Goal: Transaction & Acquisition: Book appointment/travel/reservation

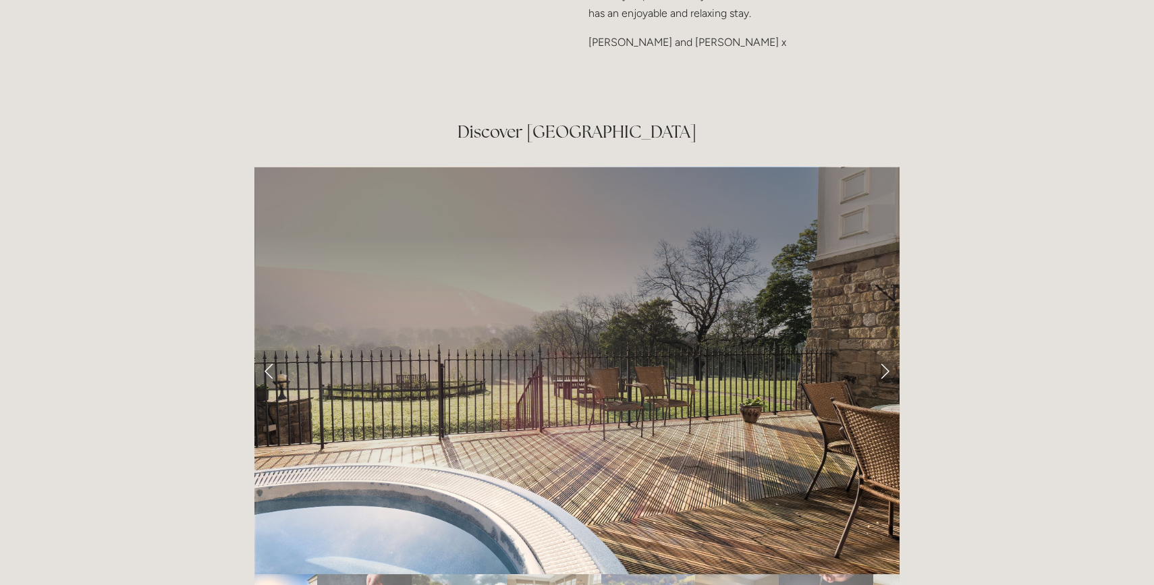
scroll to position [2169, 0]
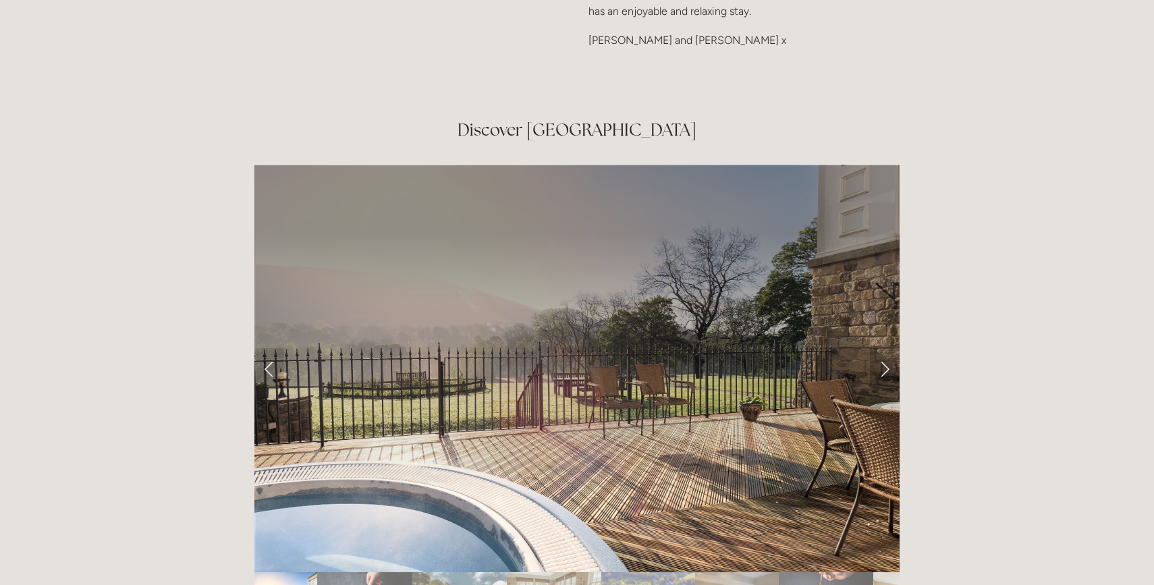
click at [881, 348] on link "Next Slide" at bounding box center [885, 368] width 30 height 40
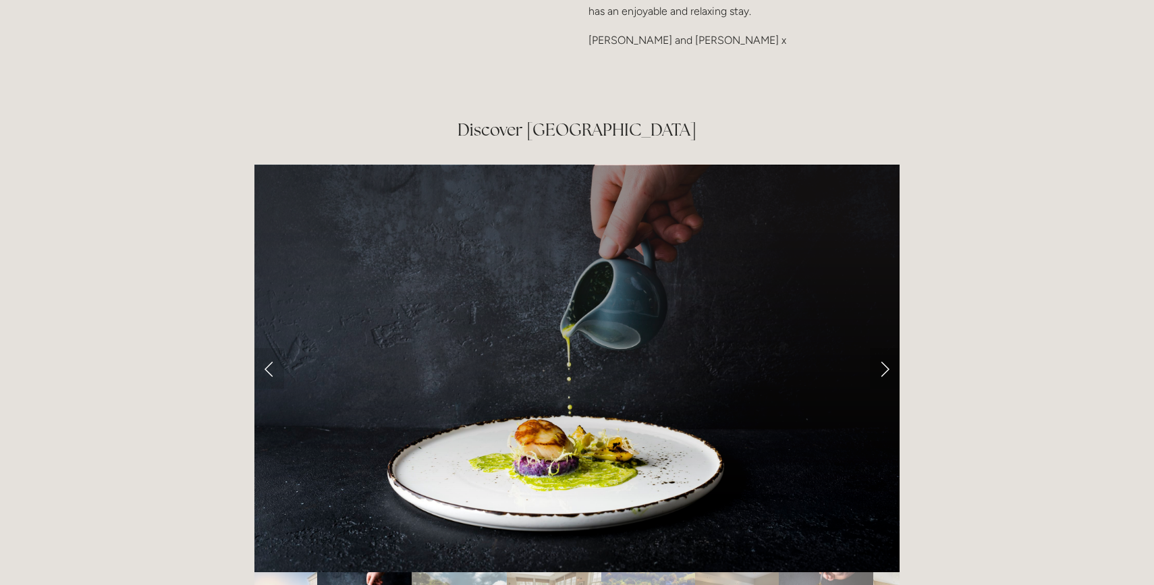
click at [881, 348] on link "Next Slide" at bounding box center [885, 368] width 30 height 40
click at [884, 348] on link "Next Slide" at bounding box center [885, 368] width 30 height 40
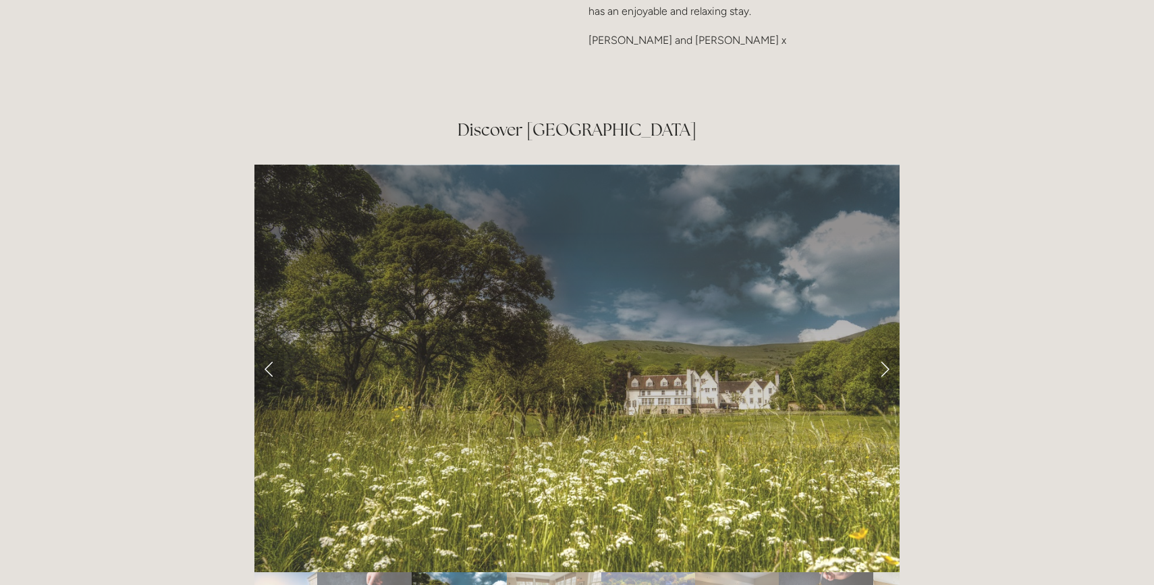
click at [888, 348] on link "Next Slide" at bounding box center [885, 368] width 30 height 40
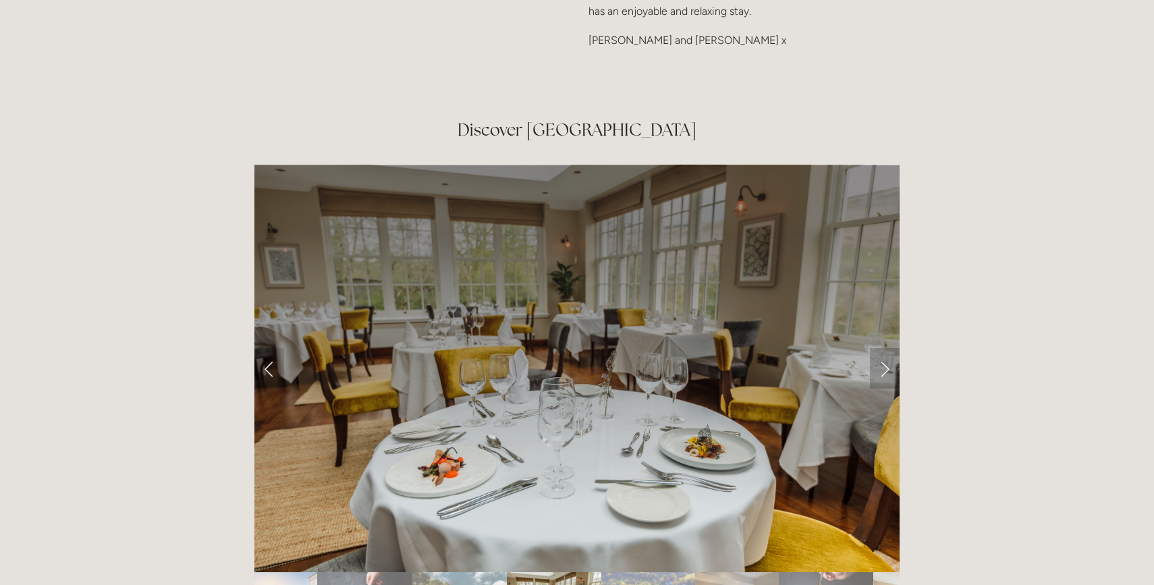
click at [887, 348] on link "Next Slide" at bounding box center [885, 368] width 30 height 40
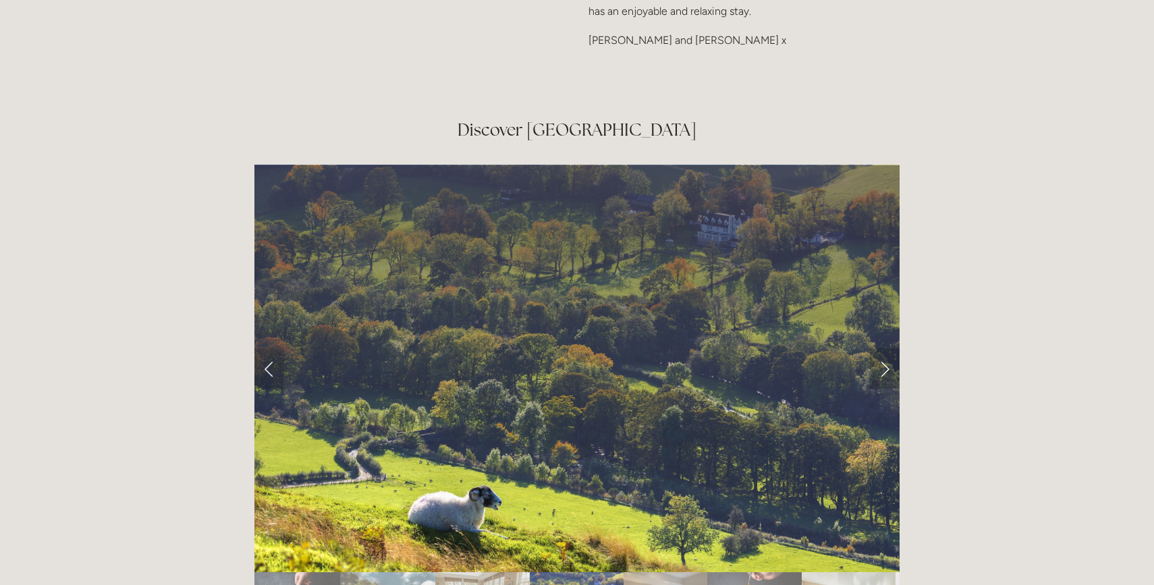
click at [890, 348] on link "Next Slide" at bounding box center [885, 368] width 30 height 40
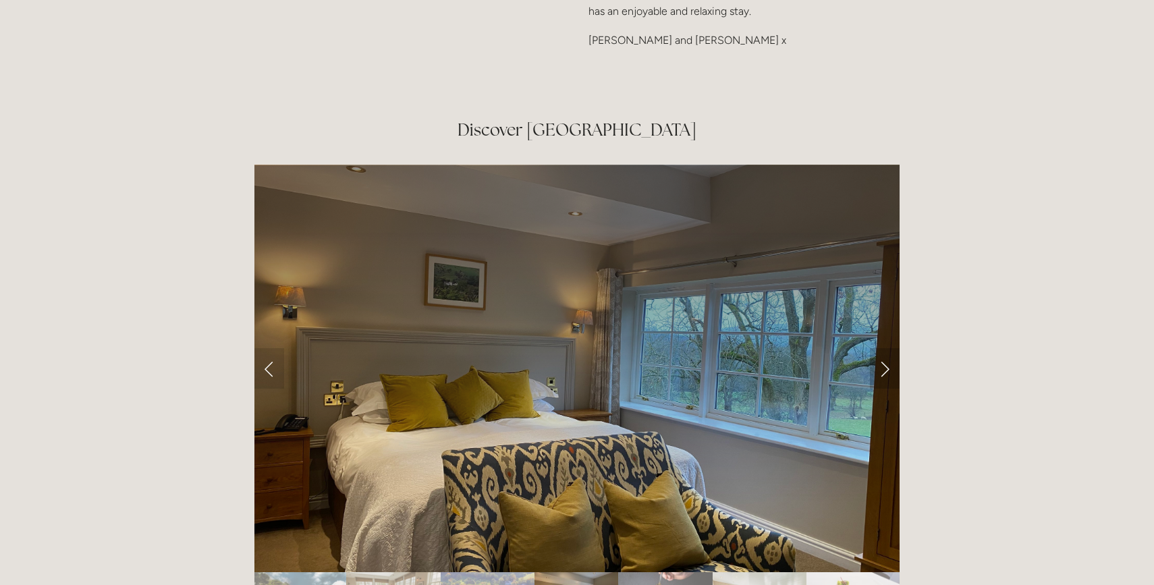
click at [890, 348] on link "Next Slide" at bounding box center [885, 368] width 30 height 40
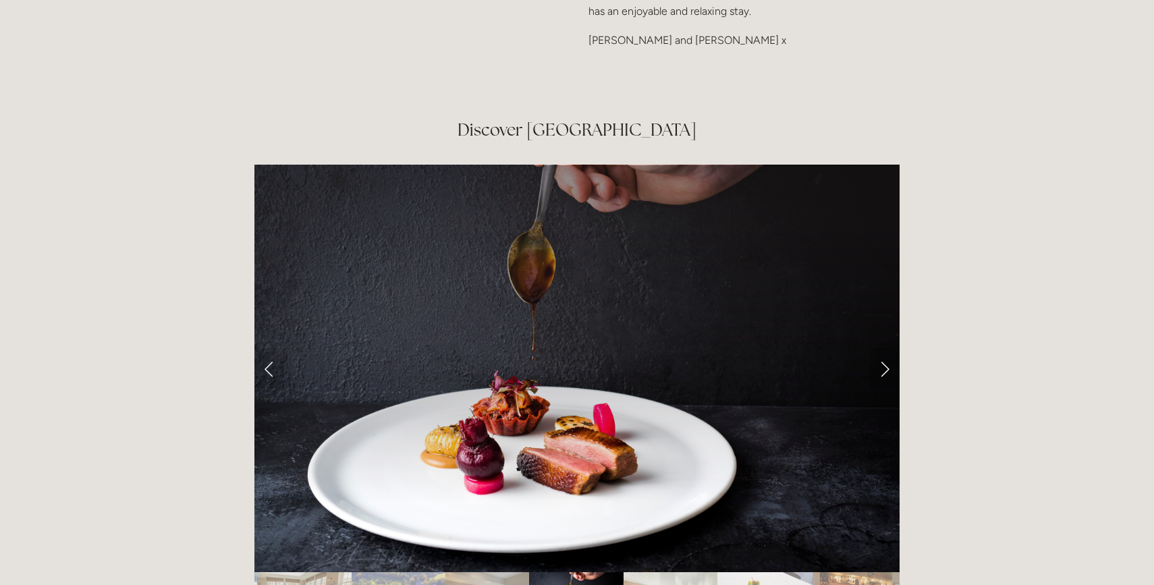
click at [891, 348] on link "Next Slide" at bounding box center [885, 368] width 30 height 40
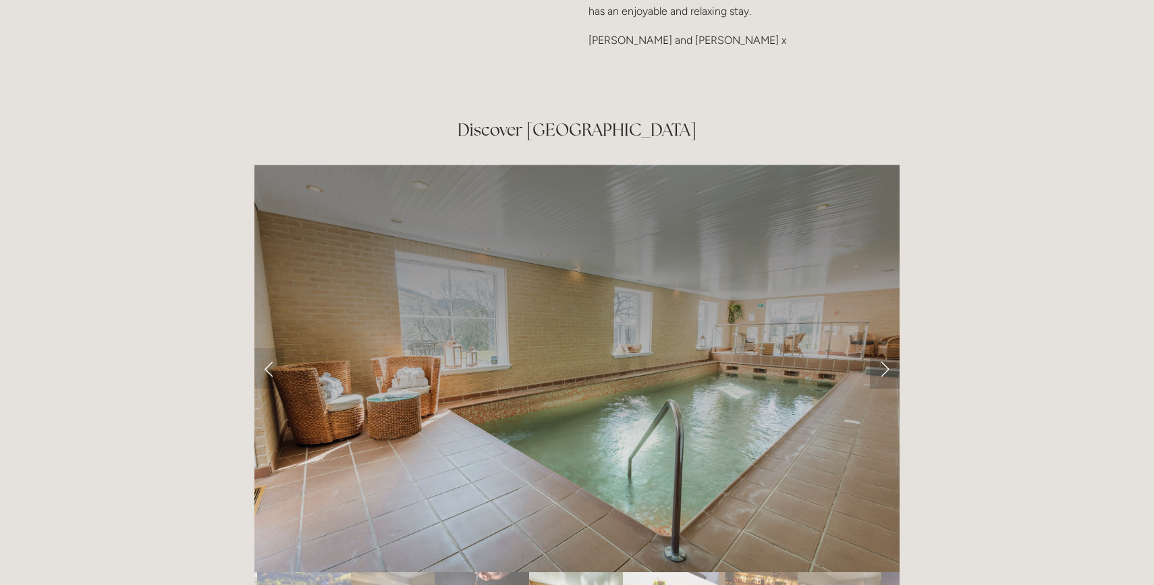
click at [891, 348] on link "Next Slide" at bounding box center [885, 368] width 30 height 40
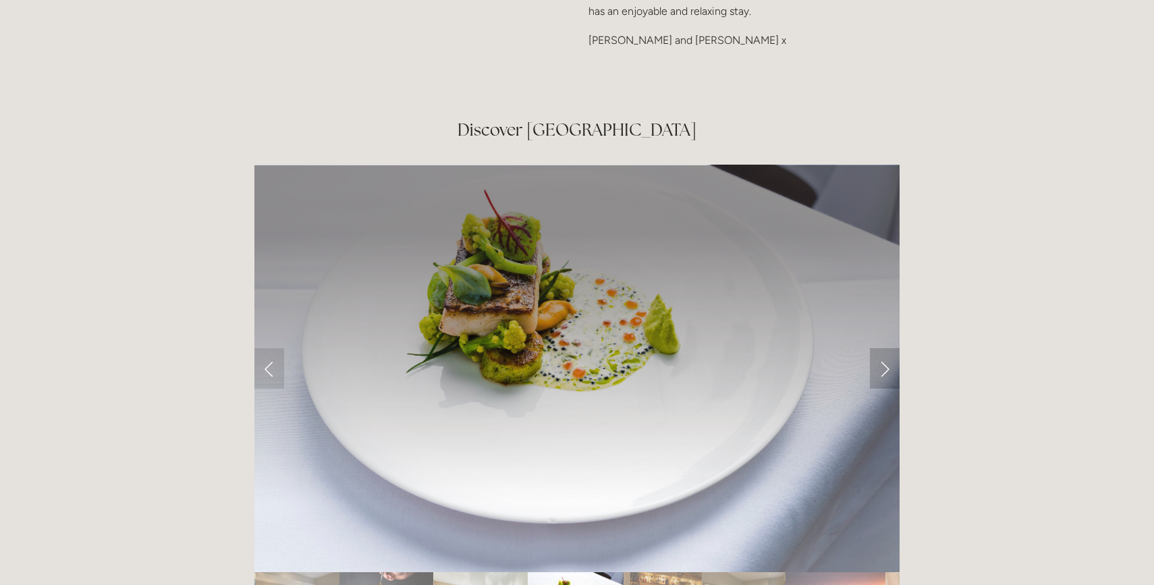
click at [891, 348] on link "Next Slide" at bounding box center [885, 368] width 30 height 40
click at [886, 348] on link "Next Slide" at bounding box center [885, 368] width 30 height 40
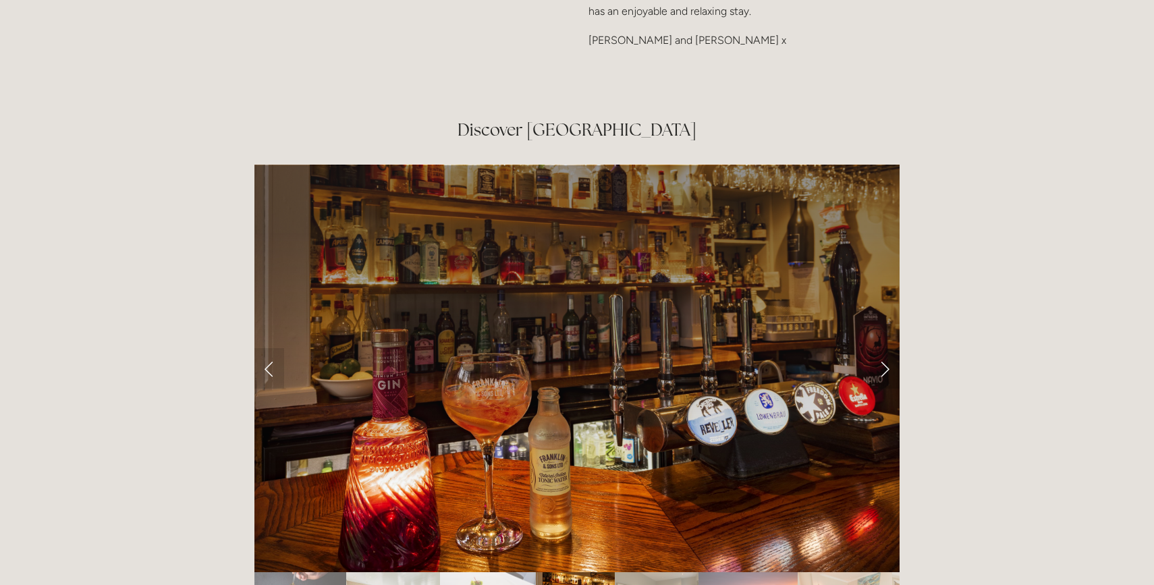
click at [886, 348] on link "Next Slide" at bounding box center [885, 368] width 30 height 40
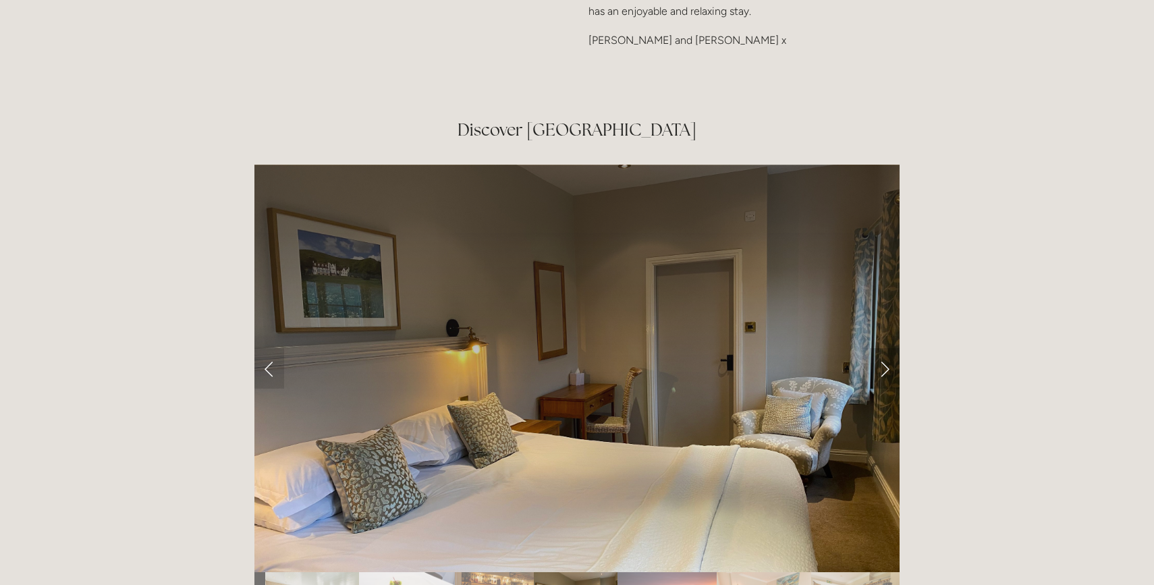
click at [886, 348] on link "Next Slide" at bounding box center [885, 368] width 30 height 40
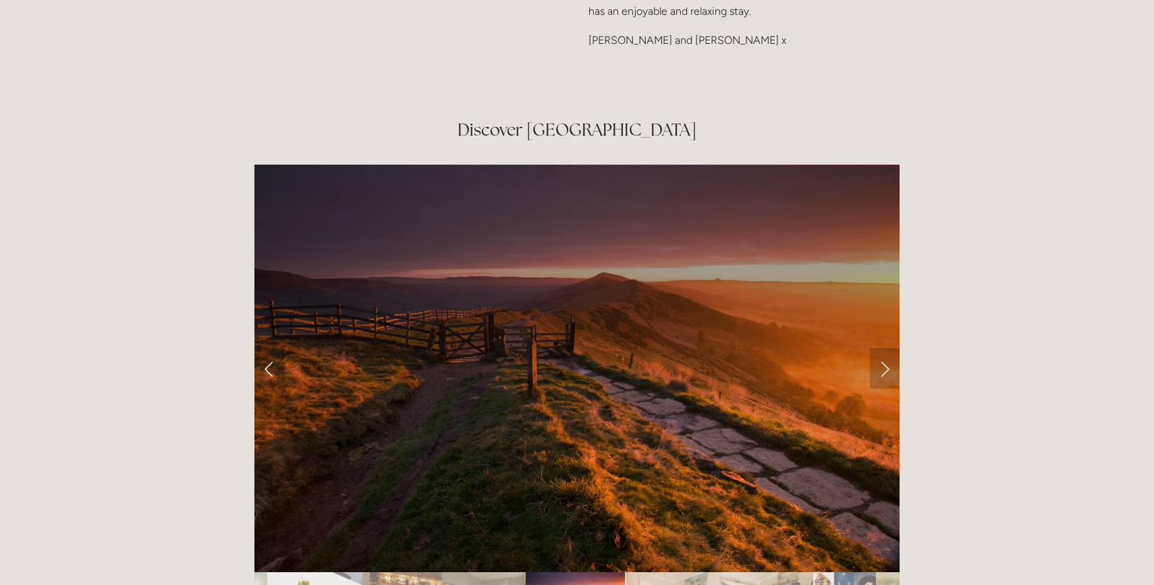
click at [886, 348] on link "Next Slide" at bounding box center [885, 368] width 30 height 40
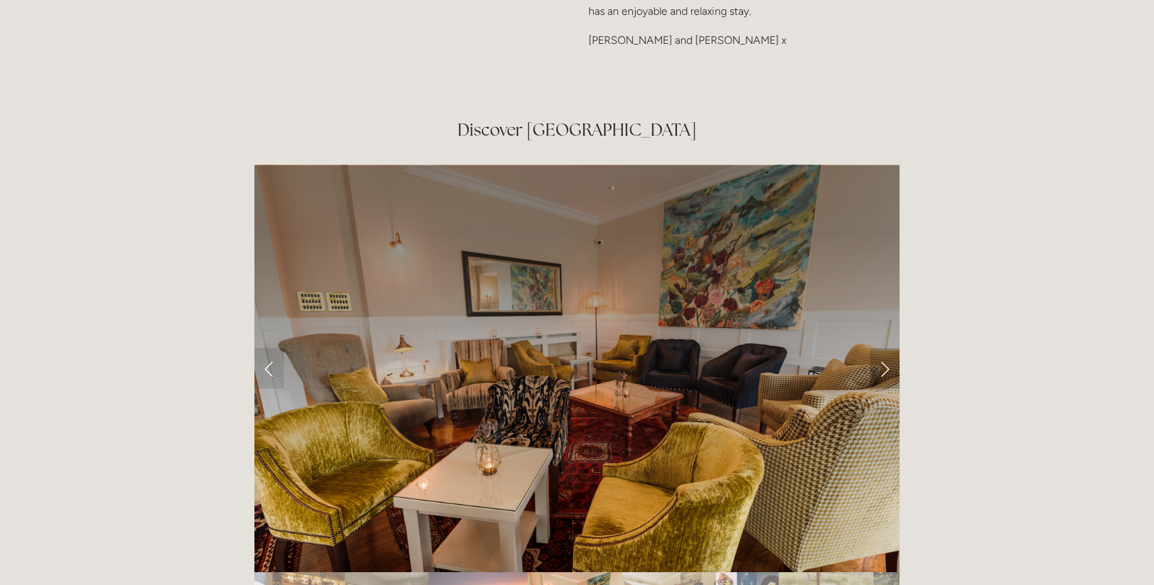
click at [886, 348] on link "Next Slide" at bounding box center [885, 368] width 30 height 40
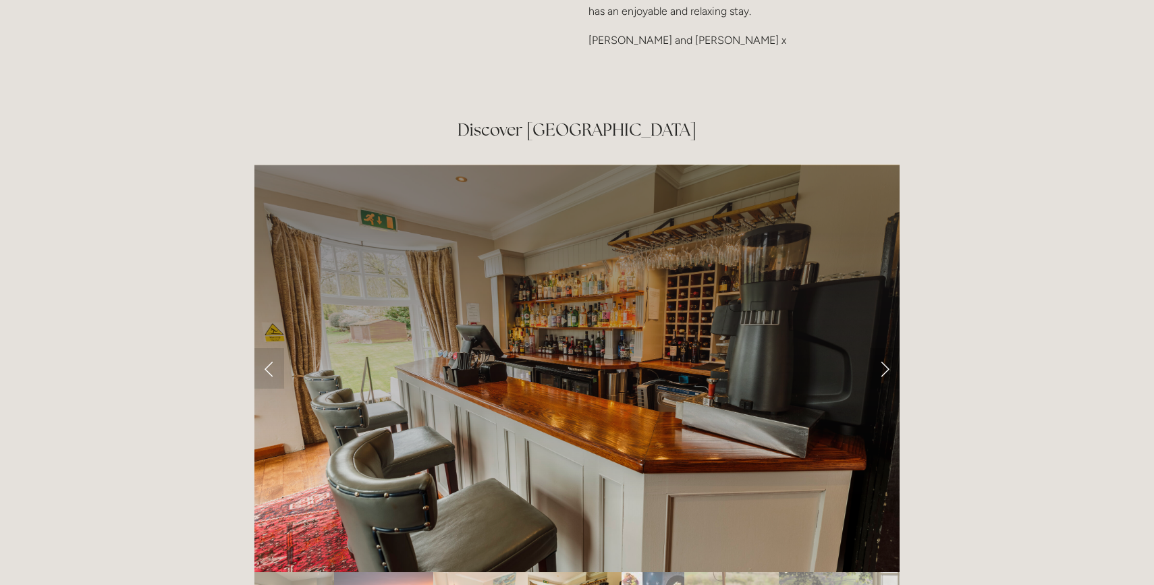
click at [886, 348] on link "Next Slide" at bounding box center [885, 368] width 30 height 40
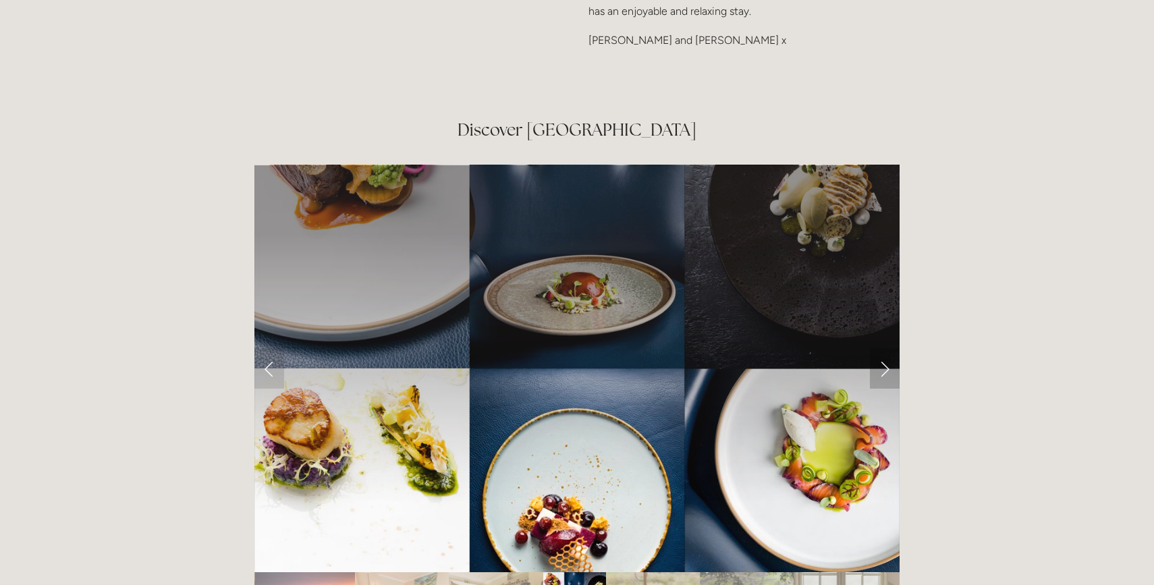
click at [886, 348] on link "Next Slide" at bounding box center [885, 368] width 30 height 40
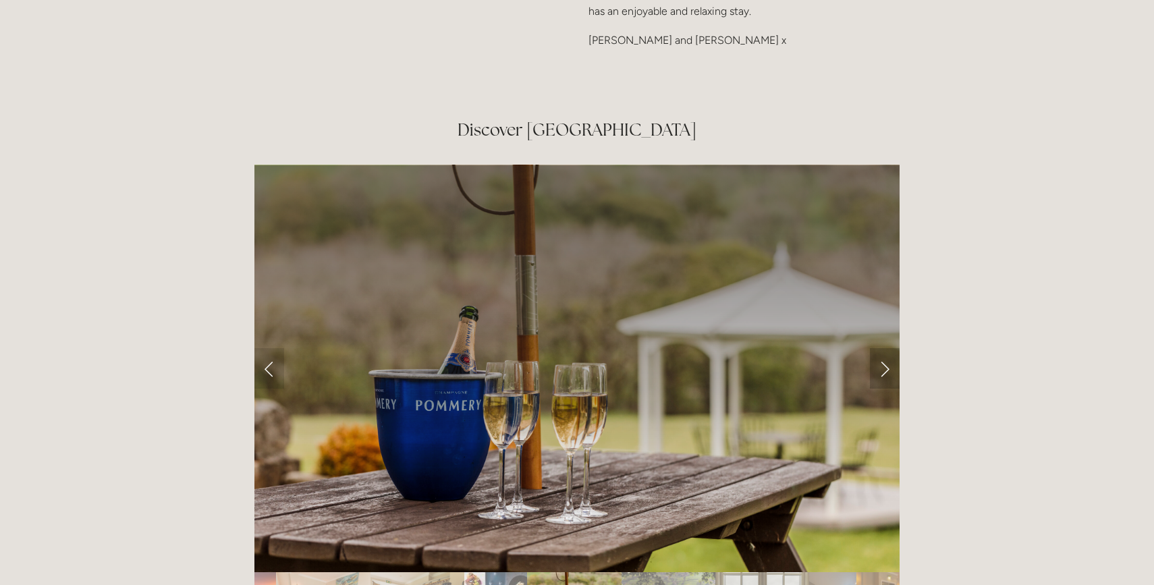
click at [886, 348] on link "Next Slide" at bounding box center [885, 368] width 30 height 40
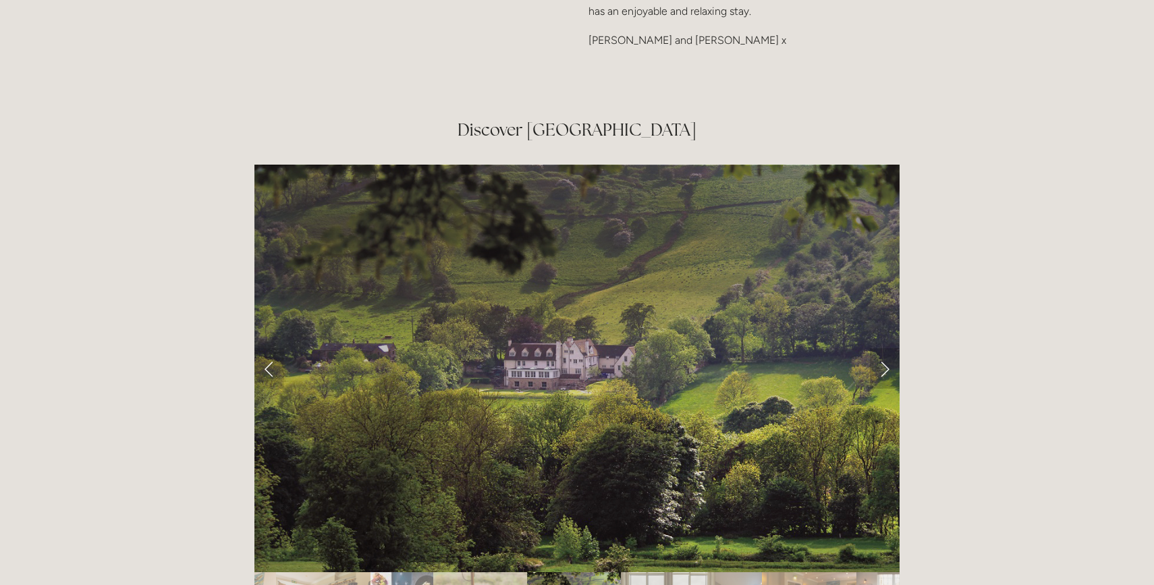
click at [886, 348] on link "Next Slide" at bounding box center [885, 368] width 30 height 40
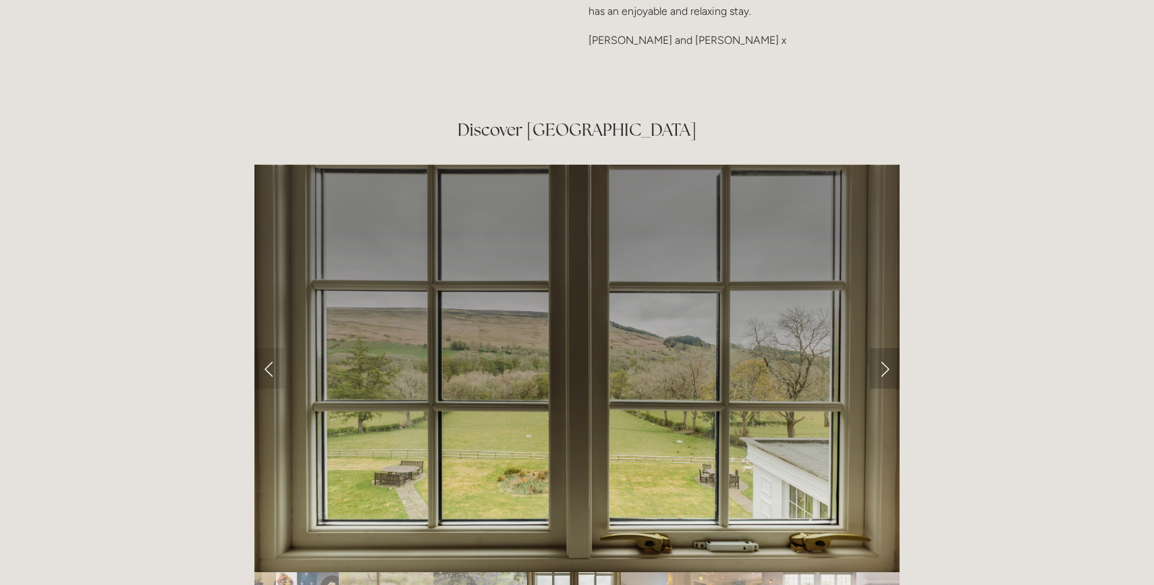
click at [886, 348] on link "Next Slide" at bounding box center [885, 368] width 30 height 40
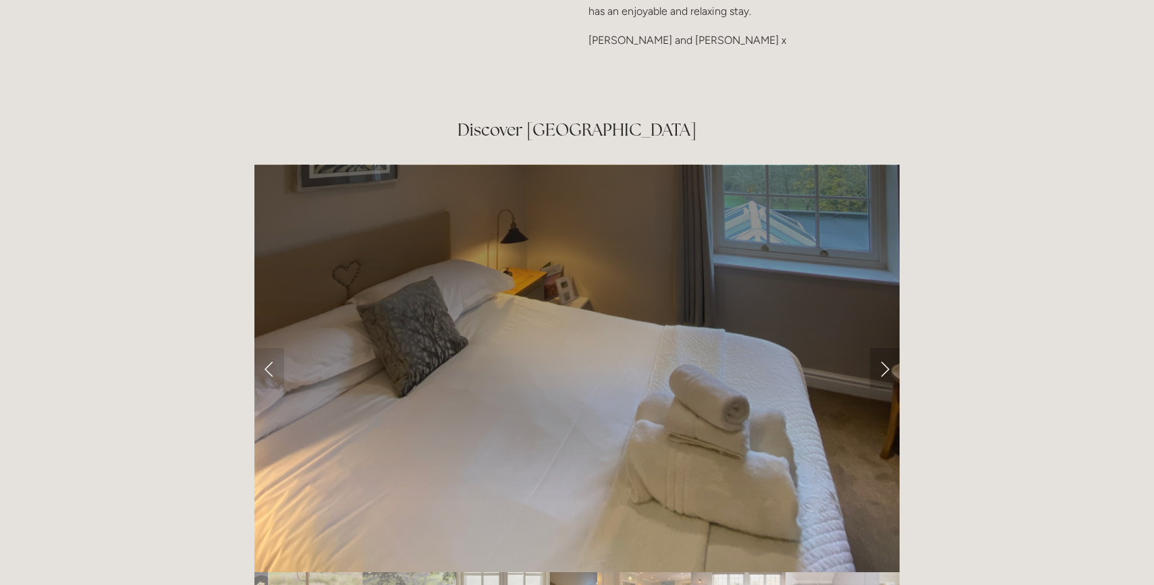
click at [886, 348] on link "Next Slide" at bounding box center [885, 368] width 30 height 40
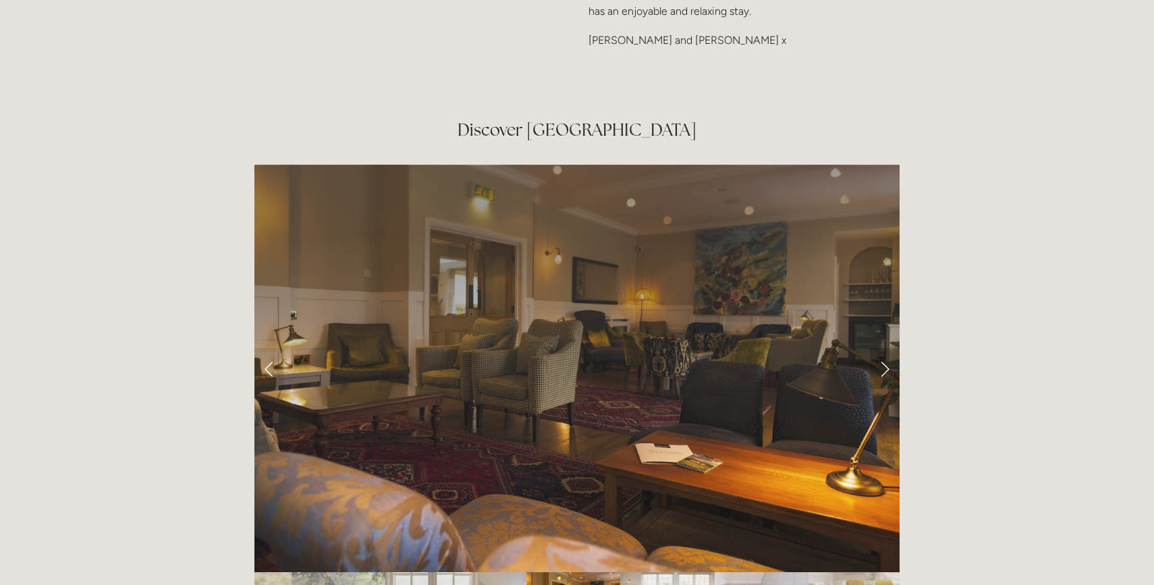
click at [886, 348] on link "Next Slide" at bounding box center [885, 368] width 30 height 40
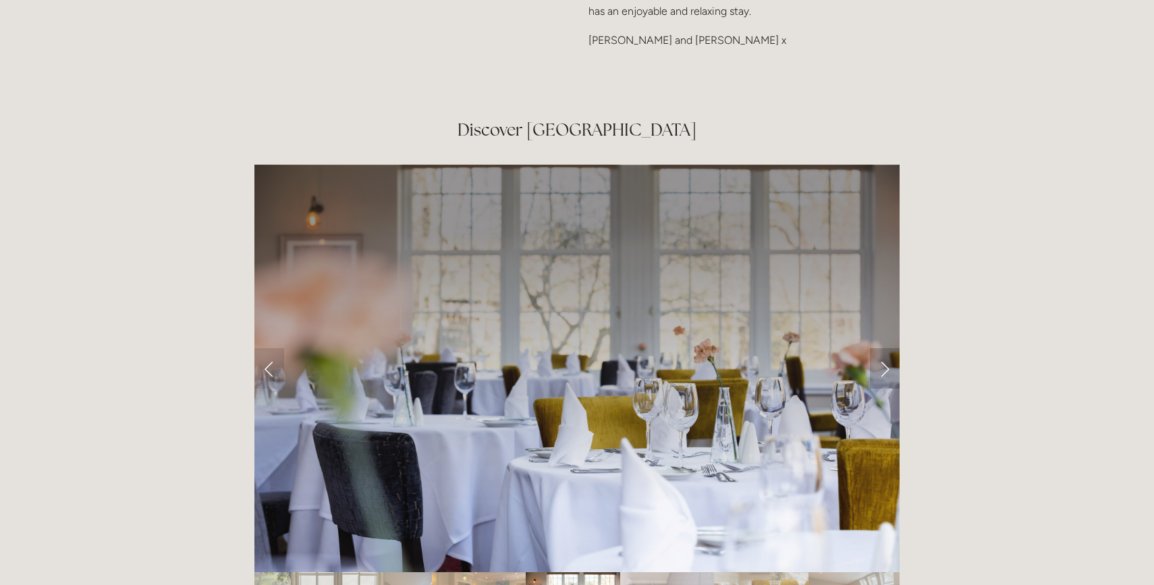
click at [886, 348] on link "Next Slide" at bounding box center [885, 368] width 30 height 40
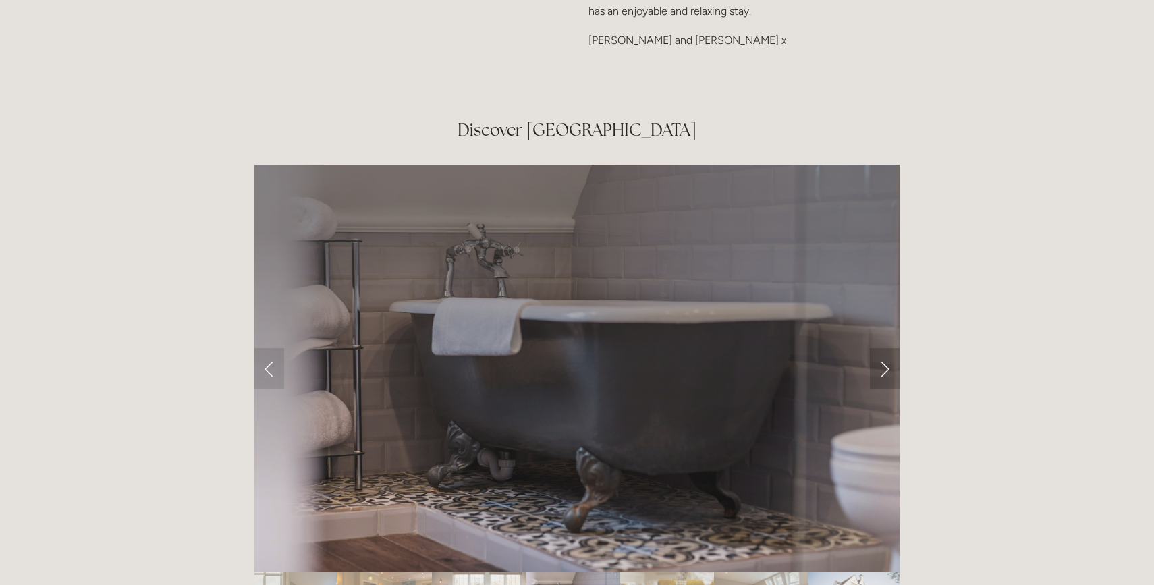
click at [886, 348] on link "Next Slide" at bounding box center [885, 368] width 30 height 40
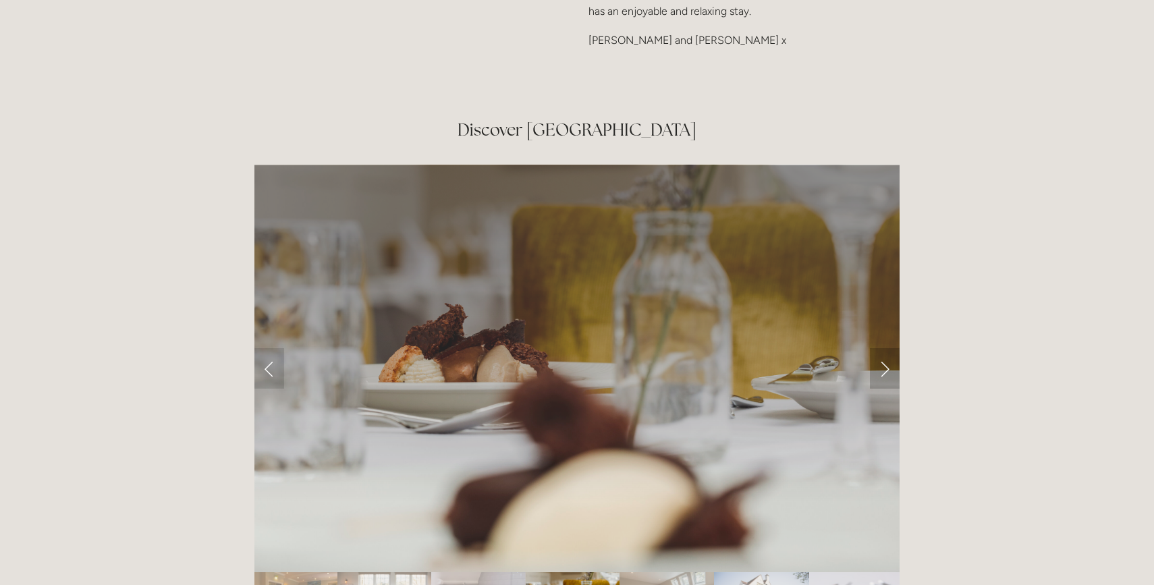
click at [886, 348] on link "Next Slide" at bounding box center [885, 368] width 30 height 40
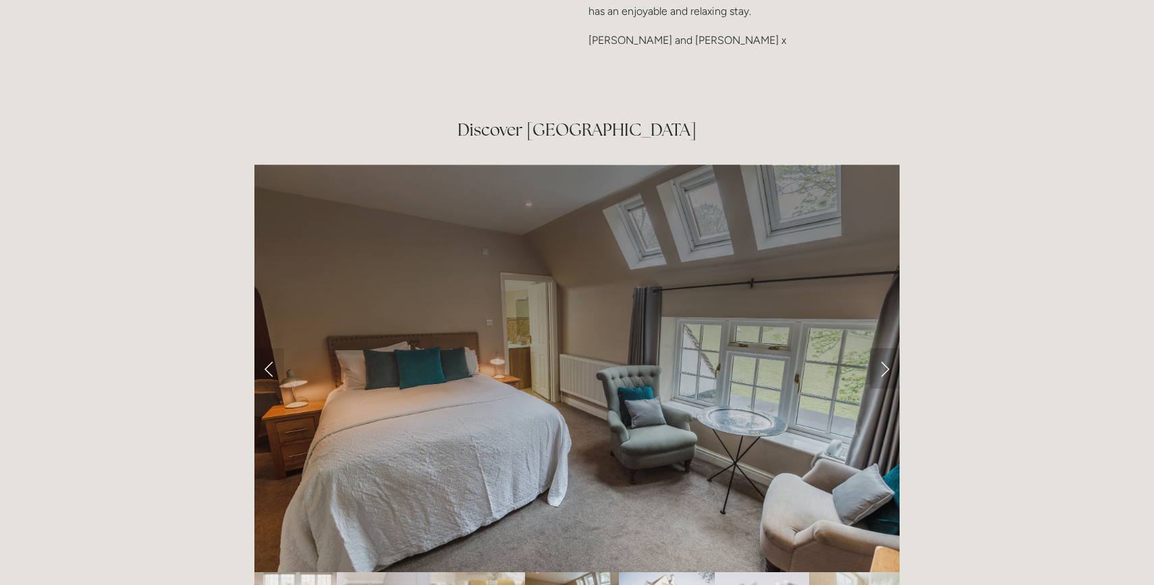
click at [886, 348] on link "Next Slide" at bounding box center [885, 368] width 30 height 40
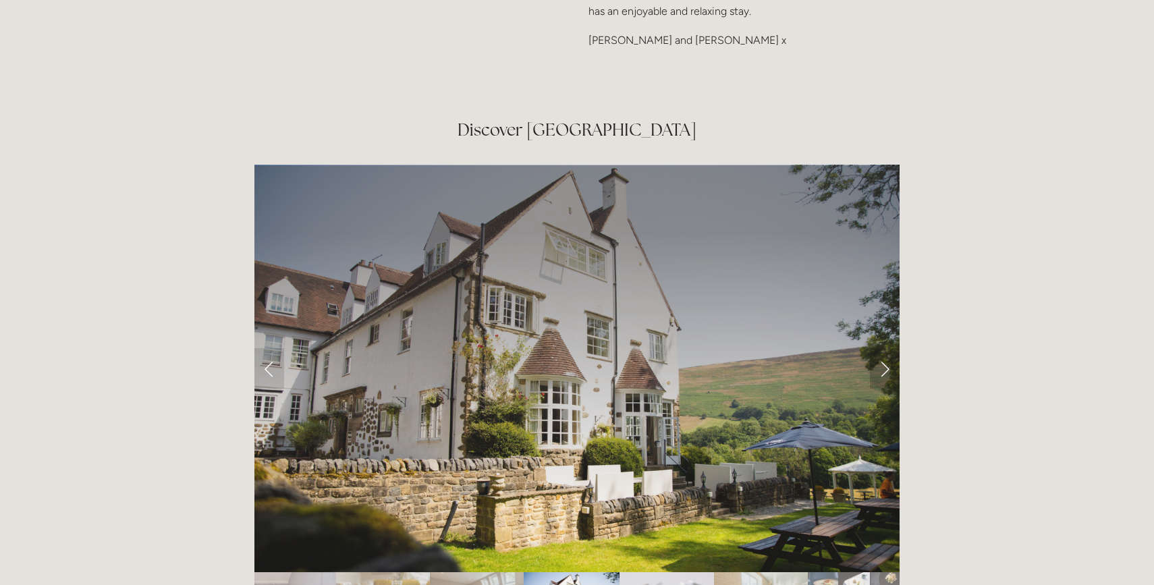
click at [886, 348] on link "Next Slide" at bounding box center [885, 368] width 30 height 40
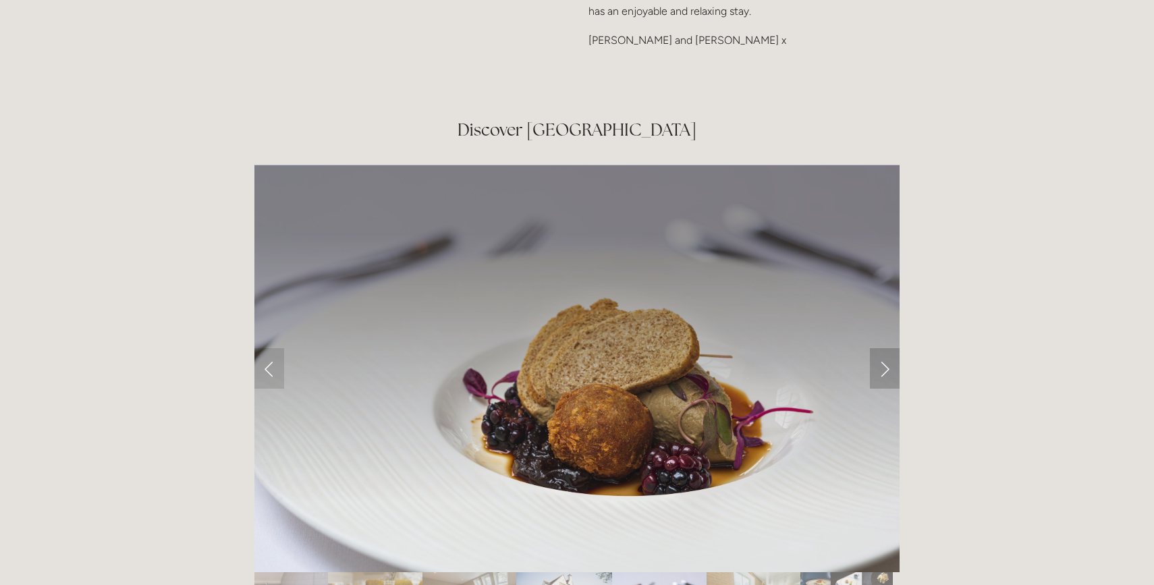
click at [886, 348] on link "Next Slide" at bounding box center [885, 368] width 30 height 40
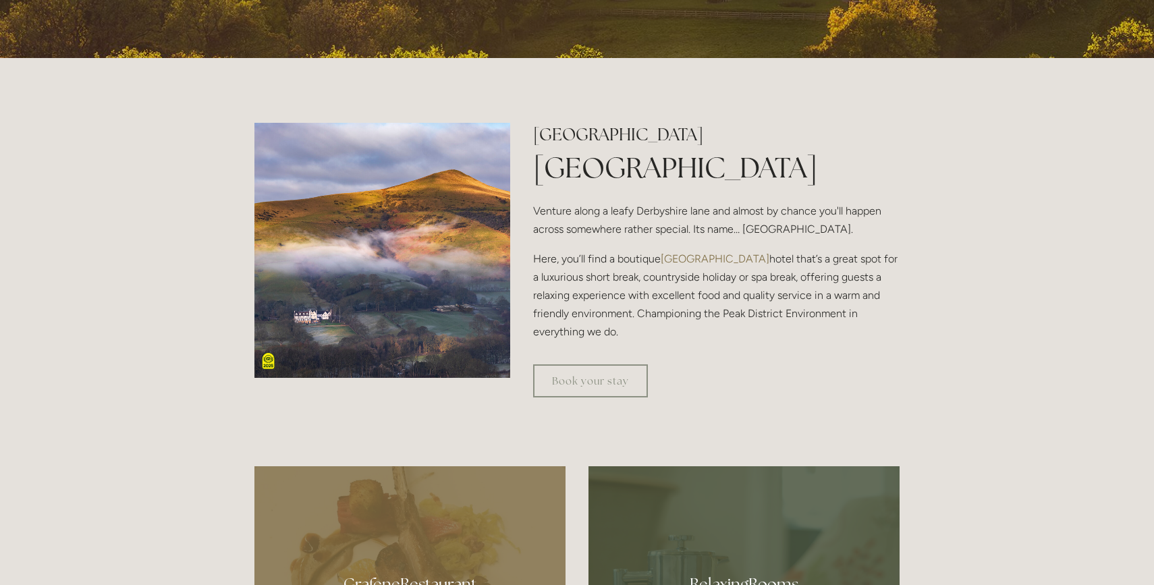
scroll to position [0, 0]
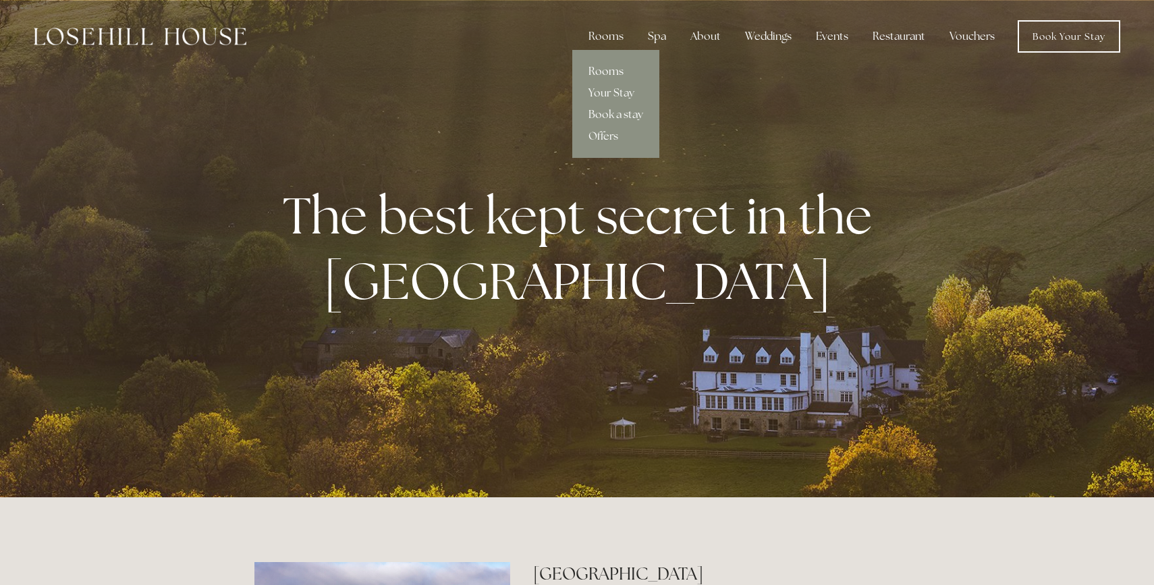
click at [618, 72] on link "Rooms" at bounding box center [615, 72] width 87 height 22
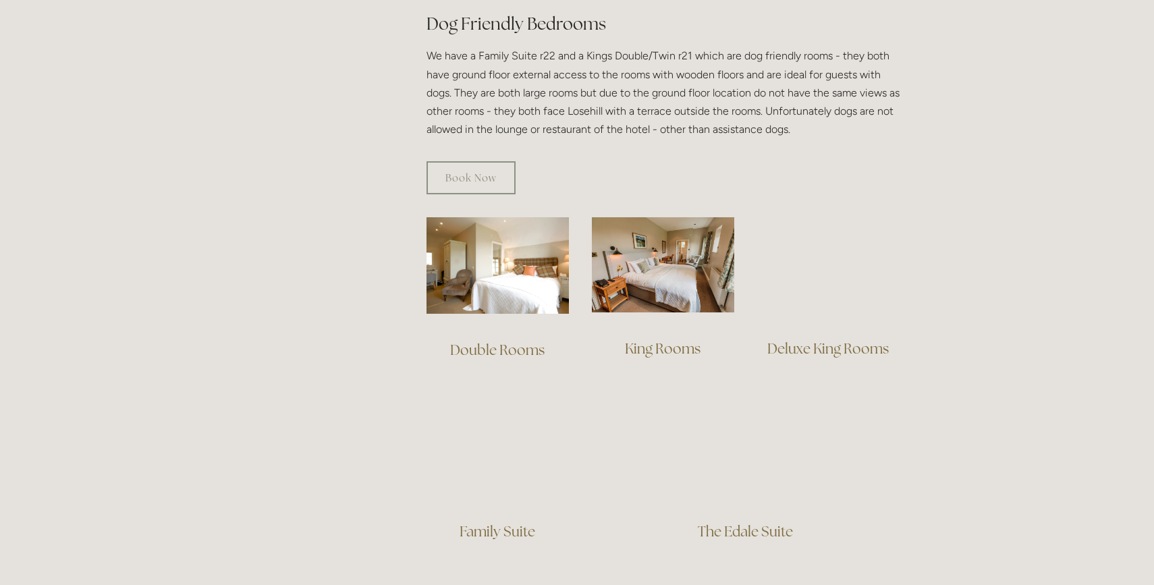
scroll to position [776, 0]
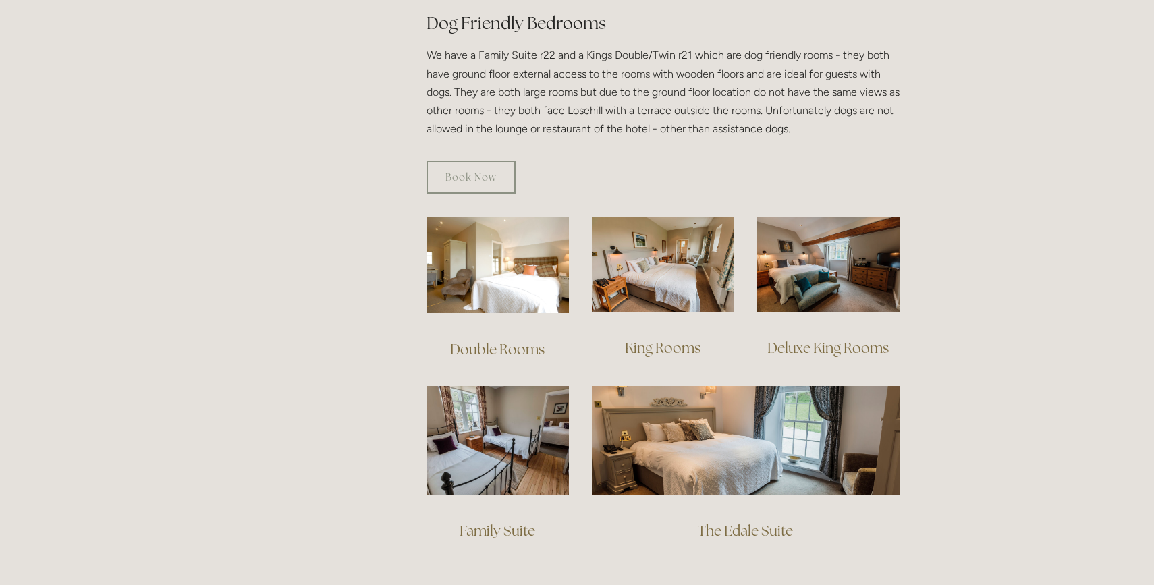
click at [693, 323] on div "King Rooms" at bounding box center [662, 348] width 165 height 50
click at [684, 339] on link "King Rooms" at bounding box center [663, 348] width 76 height 18
click at [485, 340] on link "Double Rooms" at bounding box center [497, 349] width 94 height 18
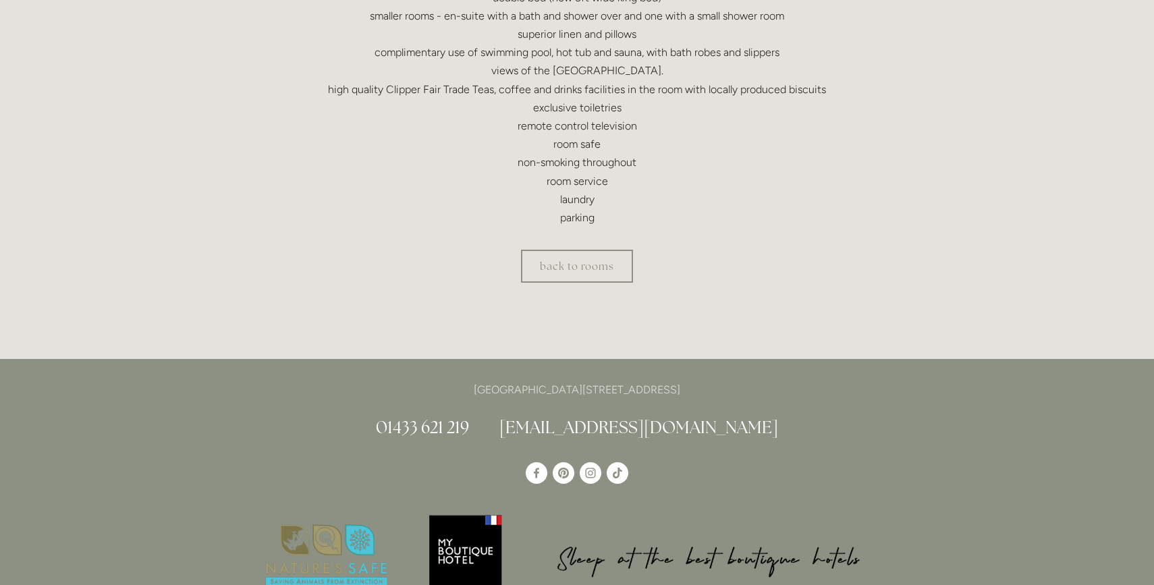
scroll to position [483, 0]
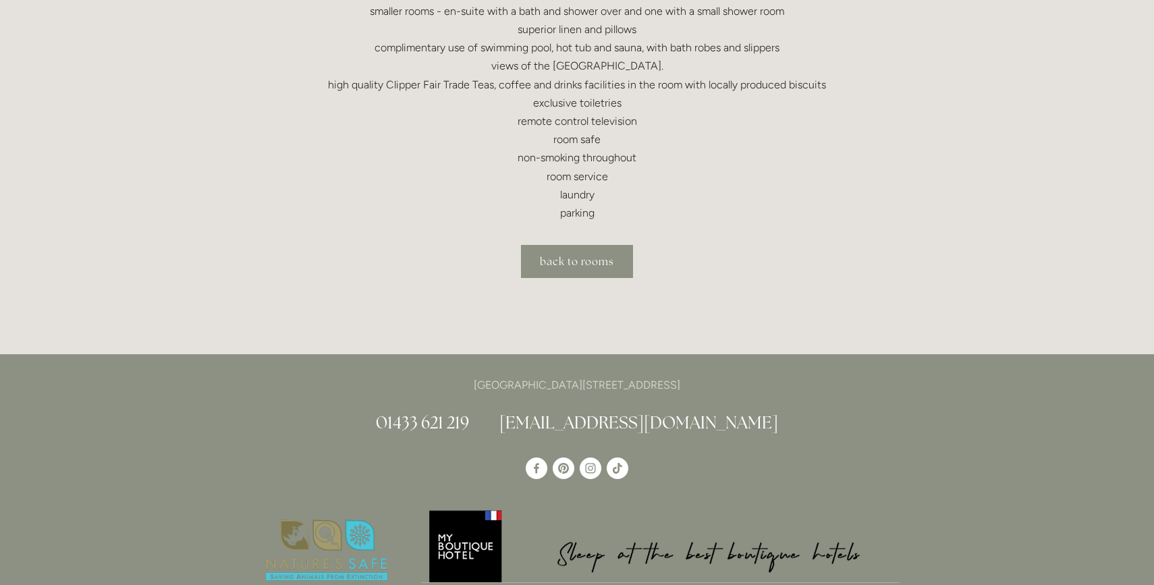
click at [566, 256] on link "back to rooms" at bounding box center [577, 261] width 112 height 33
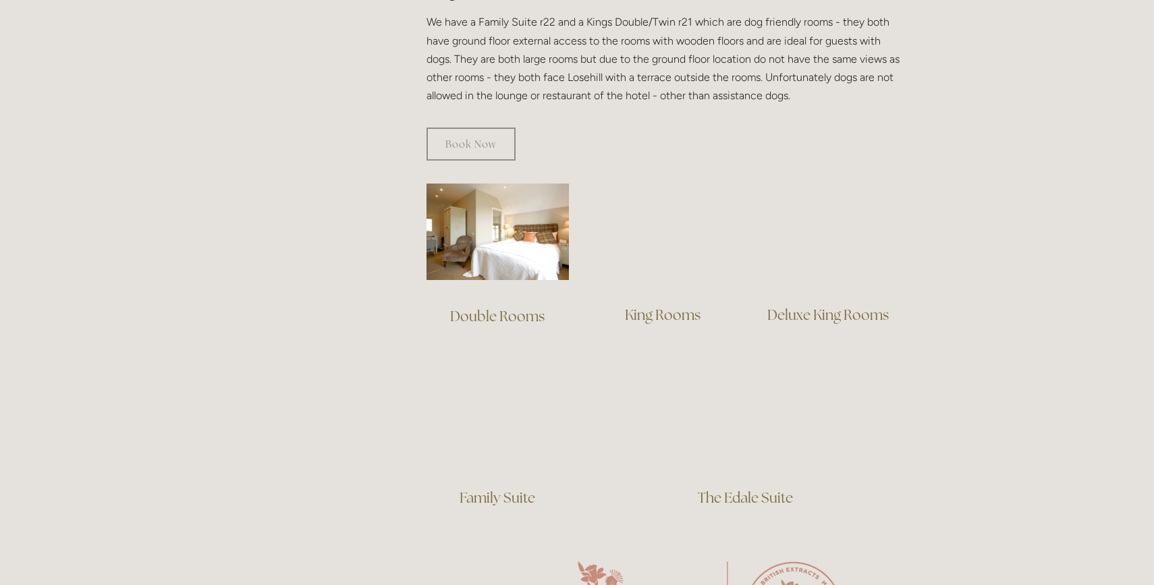
scroll to position [810, 0]
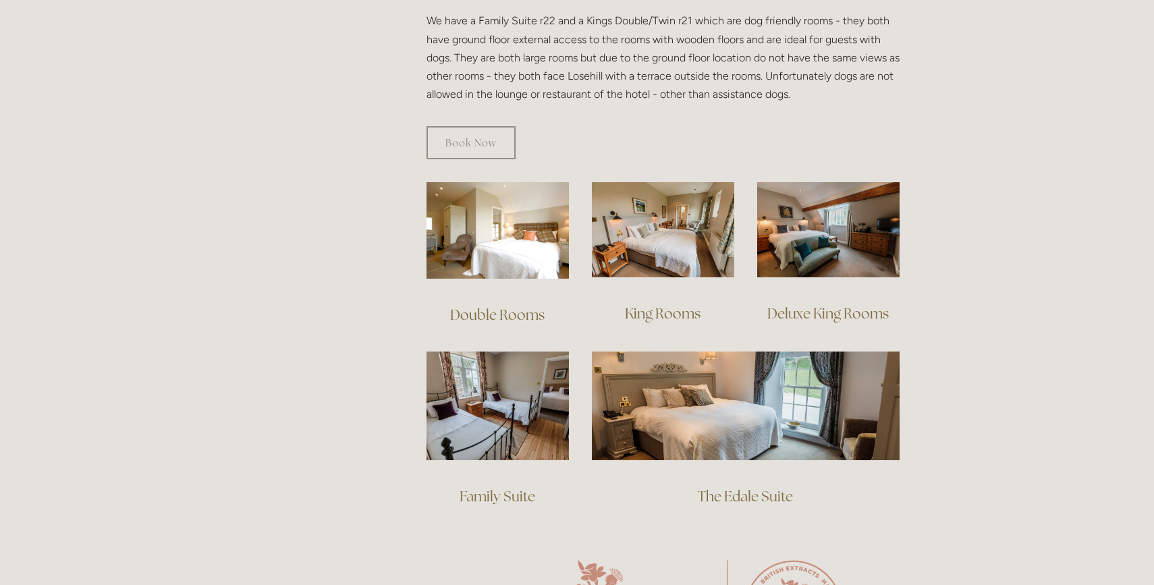
click at [816, 304] on link "Deluxe King Rooms" at bounding box center [827, 313] width 121 height 18
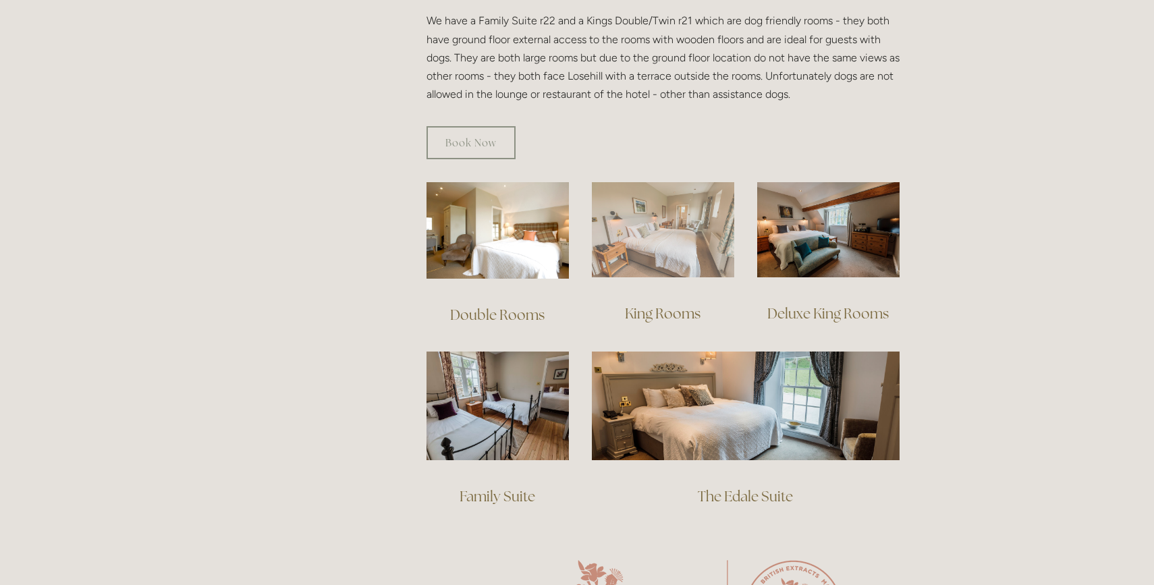
click at [684, 235] on img at bounding box center [663, 229] width 142 height 95
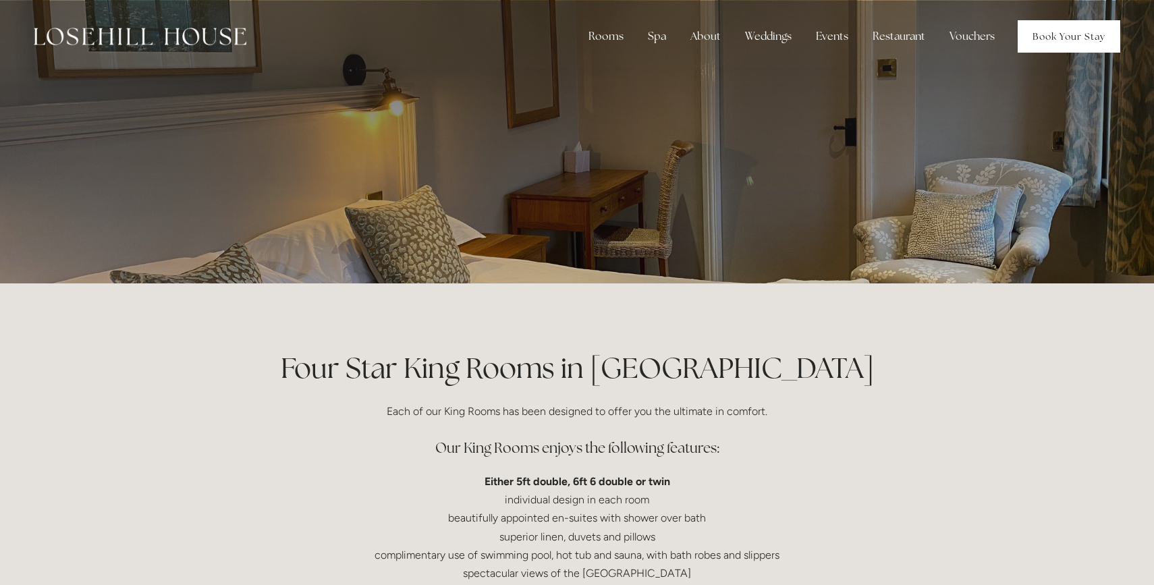
click at [1065, 37] on link "Book Your Stay" at bounding box center [1069, 36] width 103 height 32
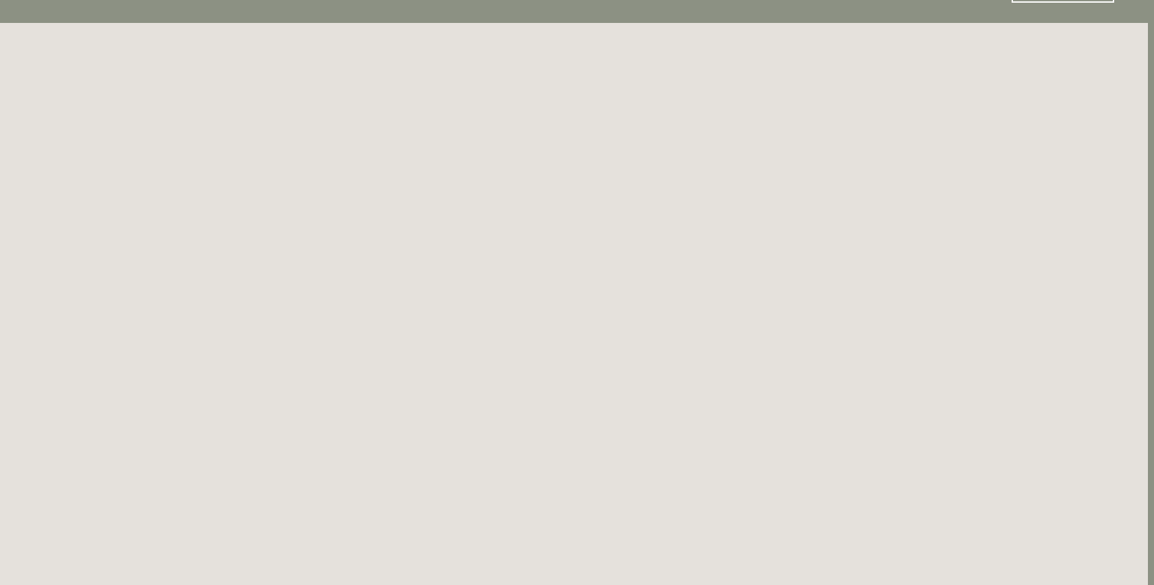
scroll to position [0, 6]
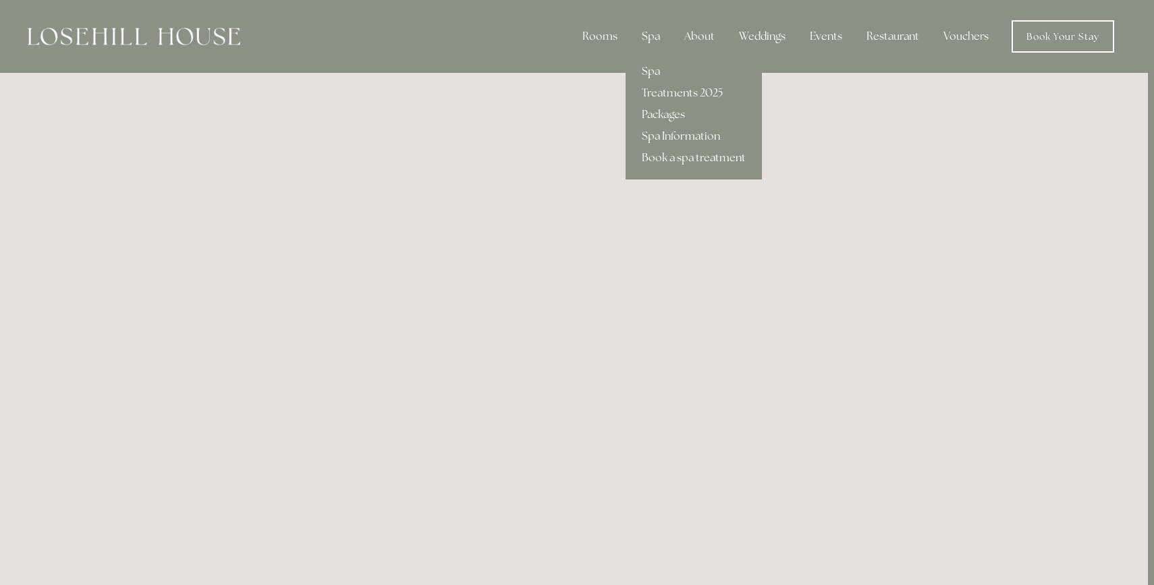
click at [653, 71] on link "Spa" at bounding box center [694, 72] width 136 height 22
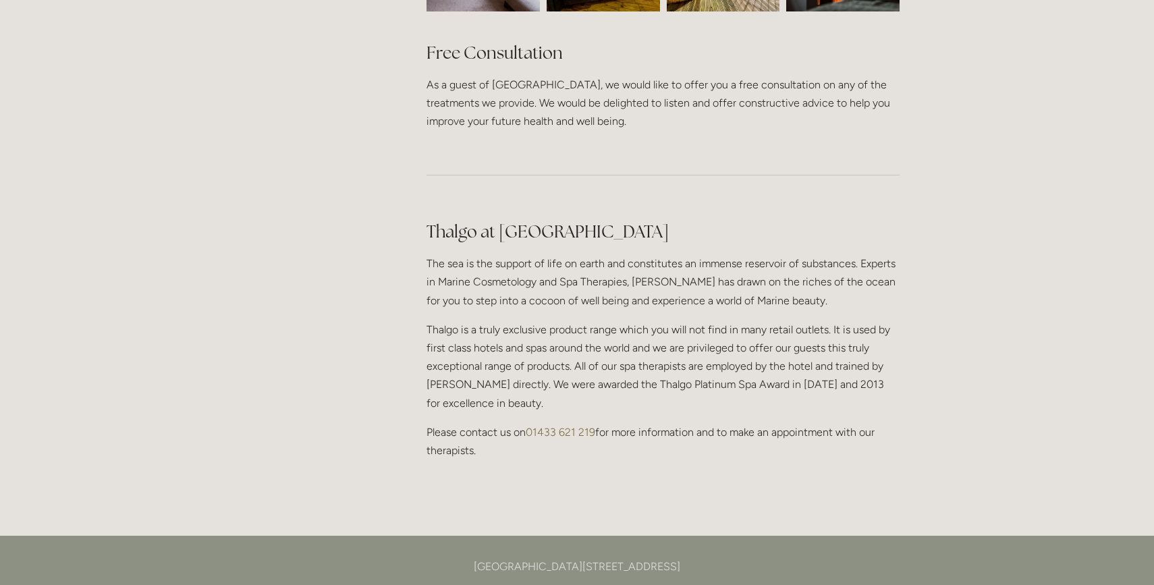
scroll to position [1077, 0]
